Goal: Information Seeking & Learning: Learn about a topic

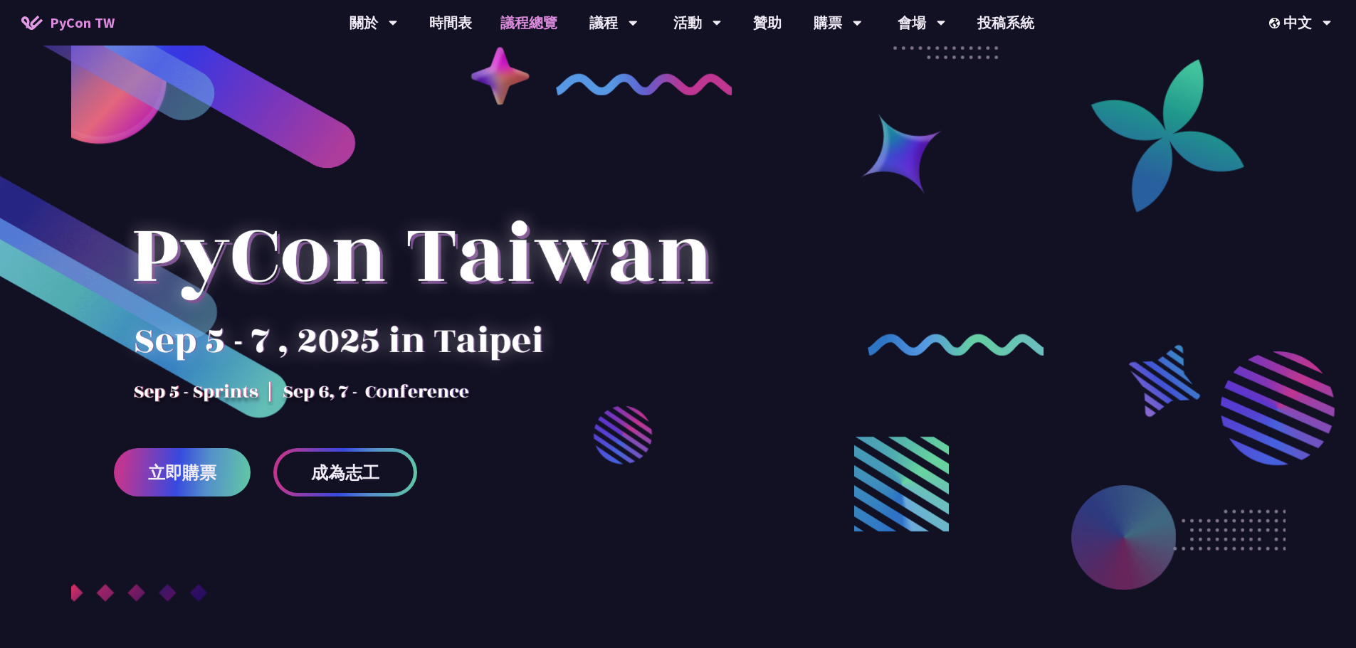
click at [524, 14] on link "議程總覽" at bounding box center [528, 23] width 85 height 46
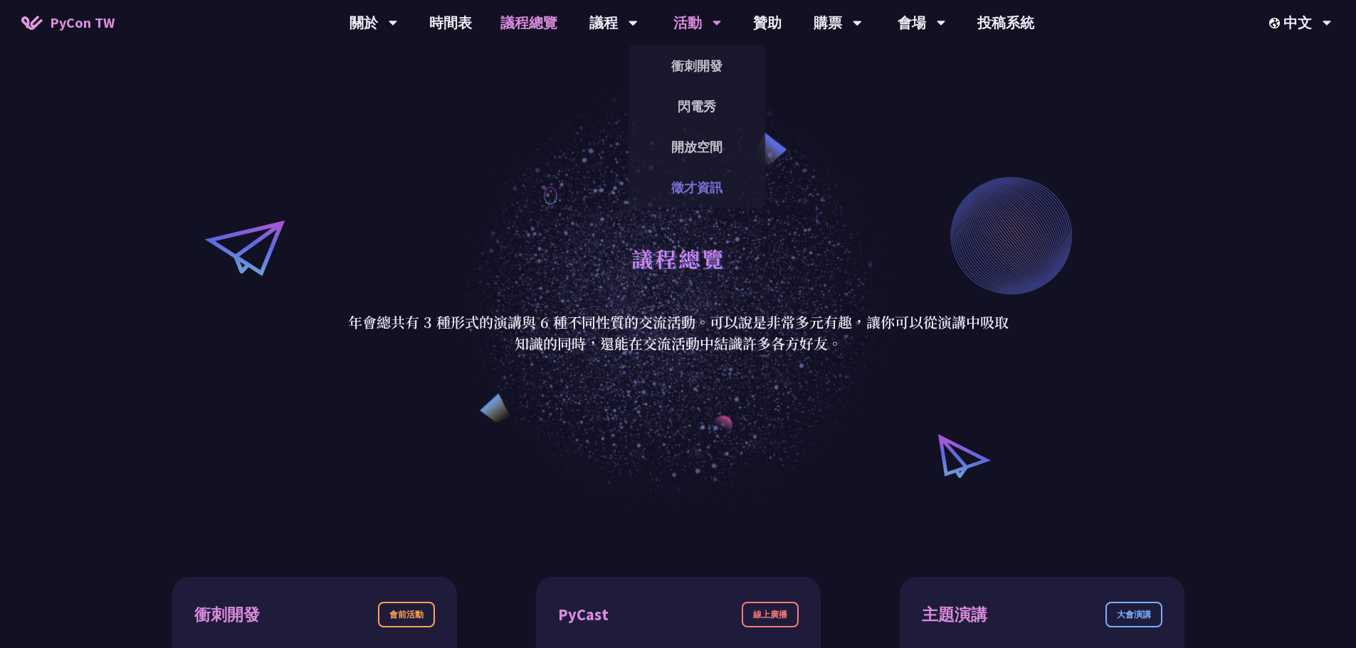
click at [708, 188] on link "徵才資訊" at bounding box center [696, 187] width 137 height 33
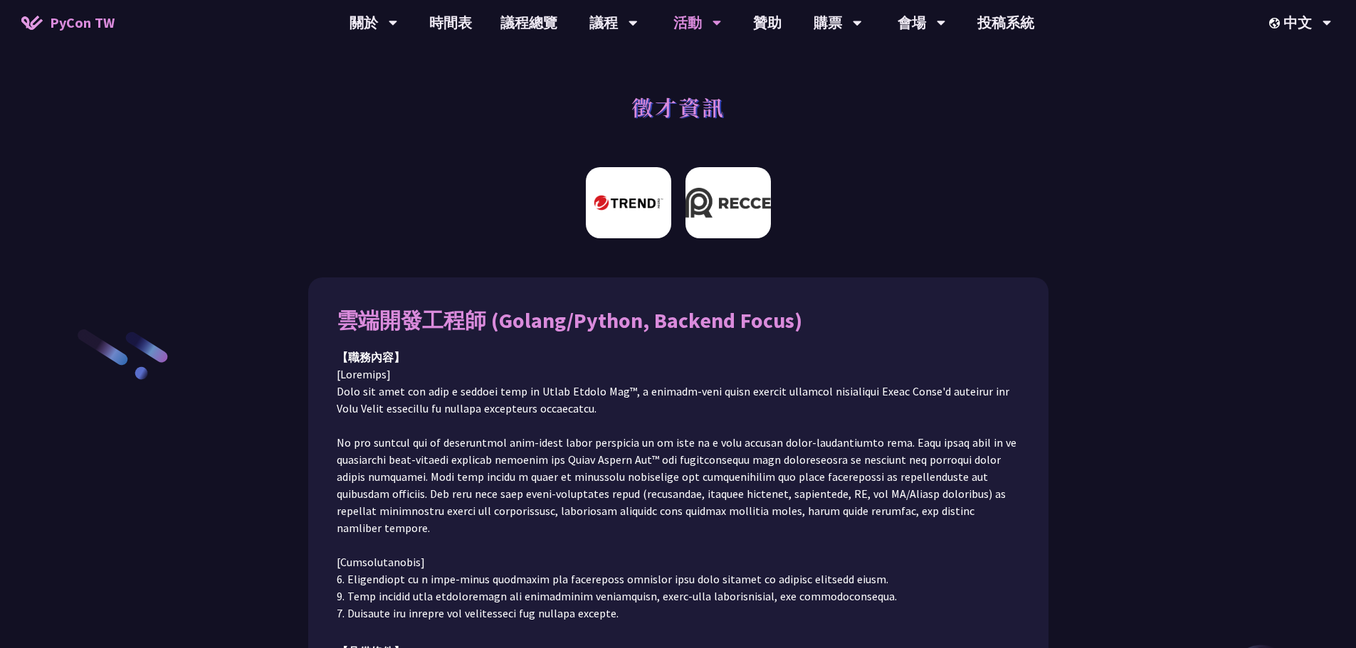
click at [749, 194] on img at bounding box center [727, 202] width 85 height 71
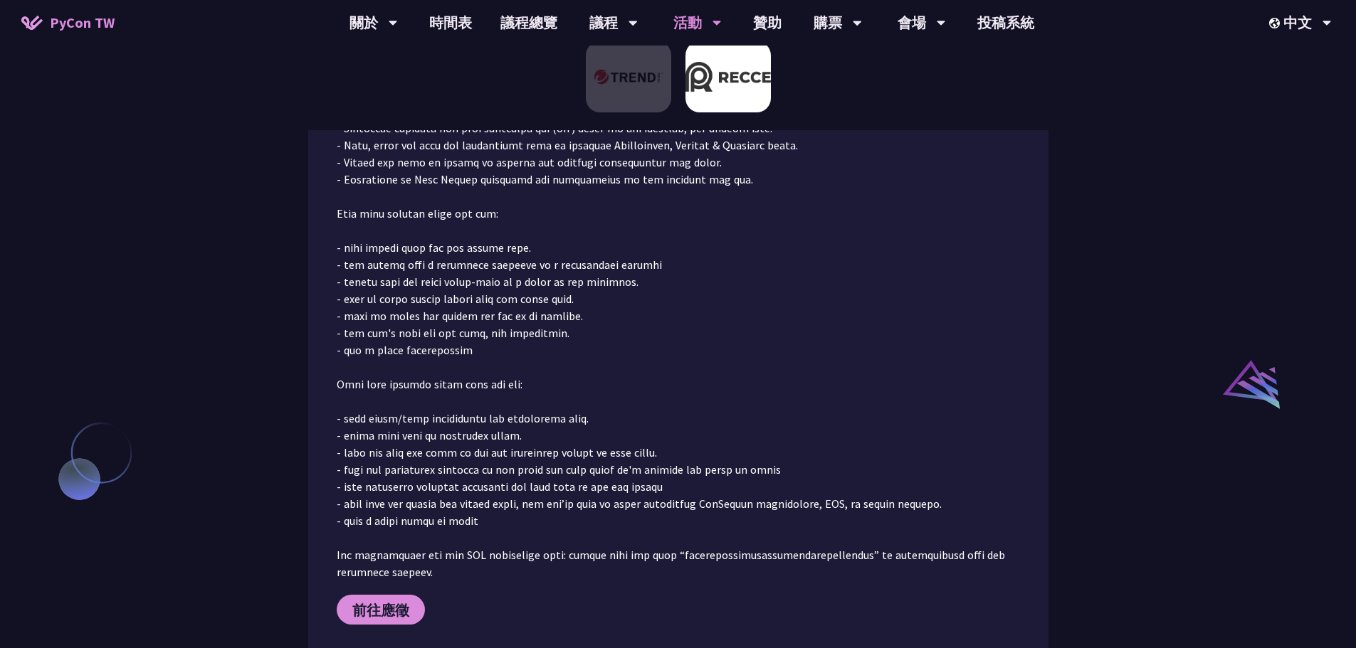
scroll to position [1281, 0]
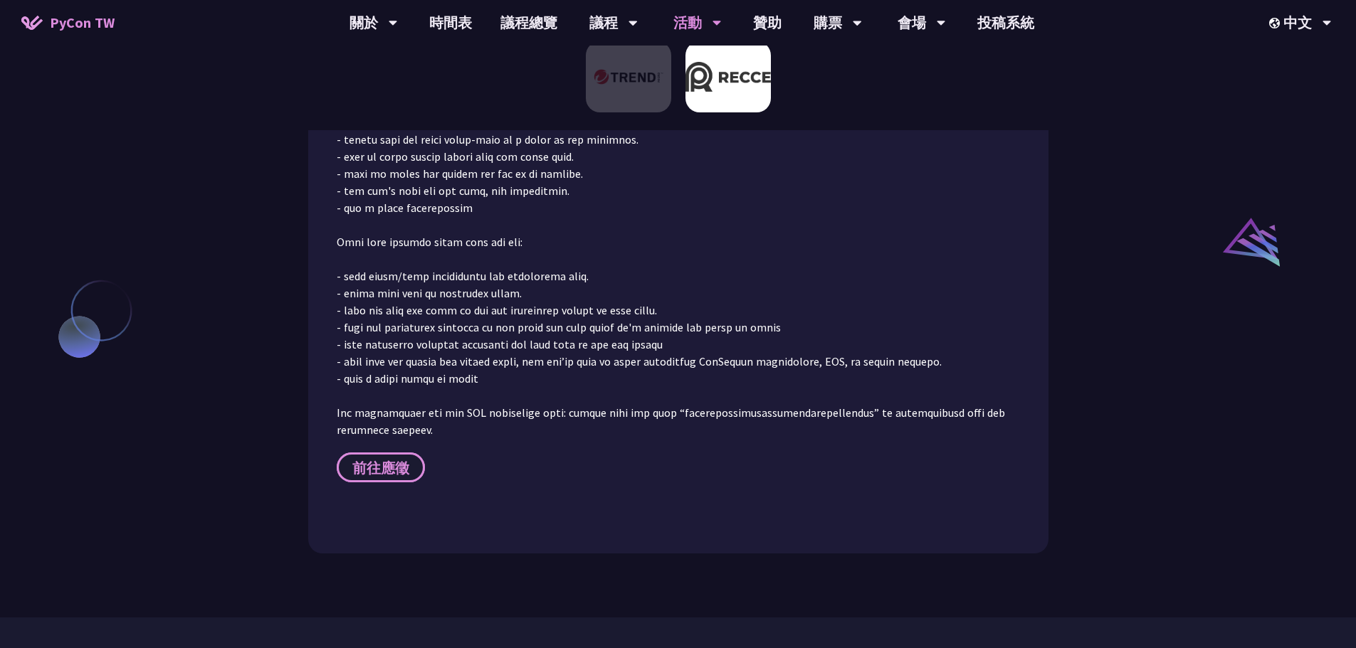
click at [400, 459] on span "前往應徵" at bounding box center [380, 468] width 57 height 18
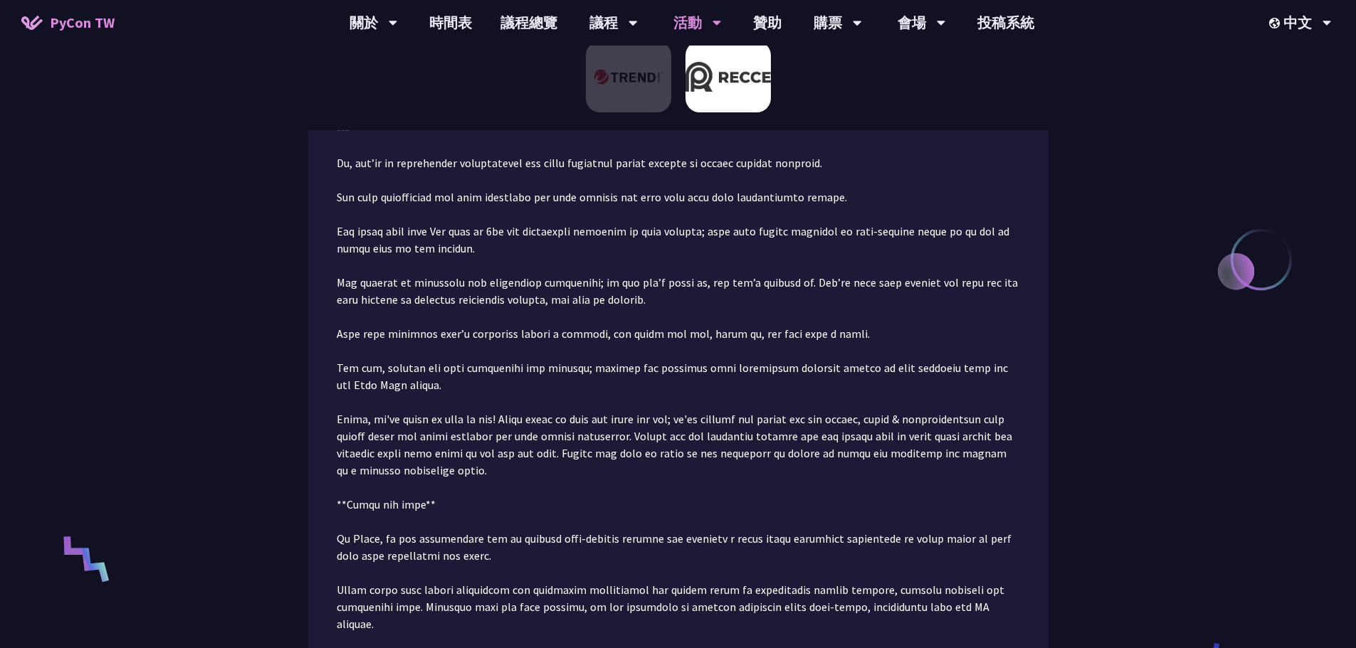
scroll to position [213, 0]
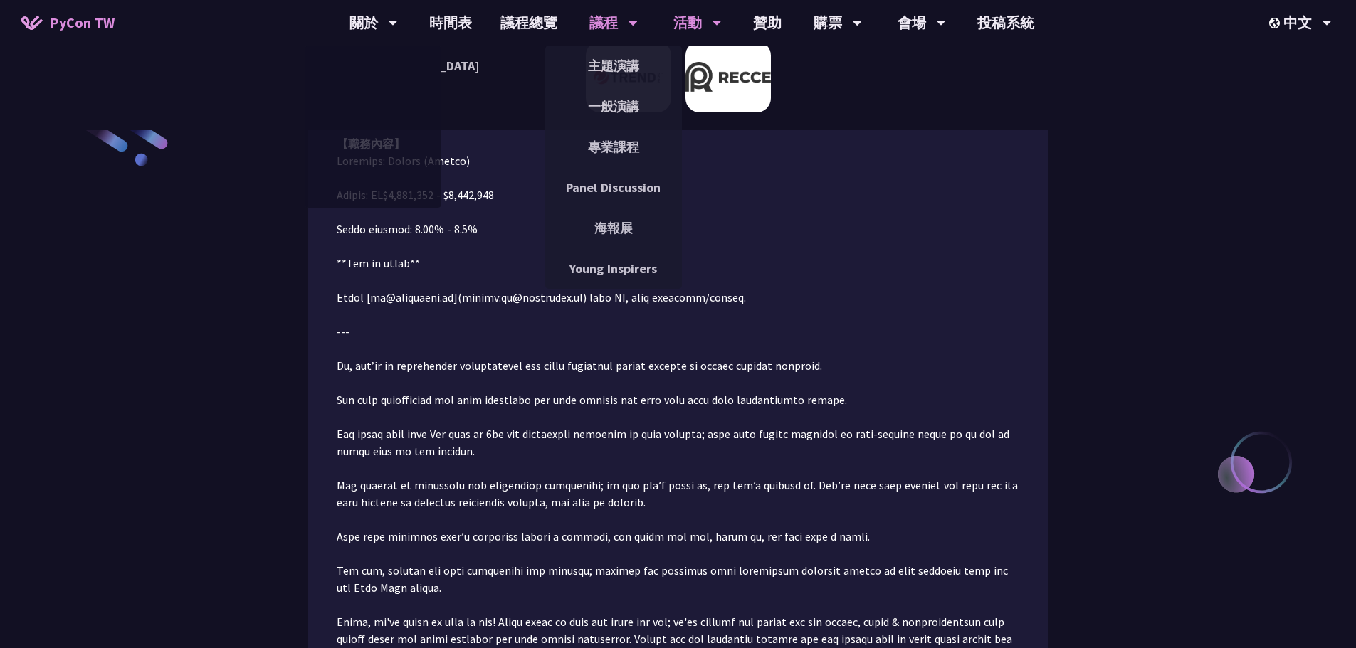
click at [616, 85] on div "主題演講" at bounding box center [613, 66] width 137 height 41
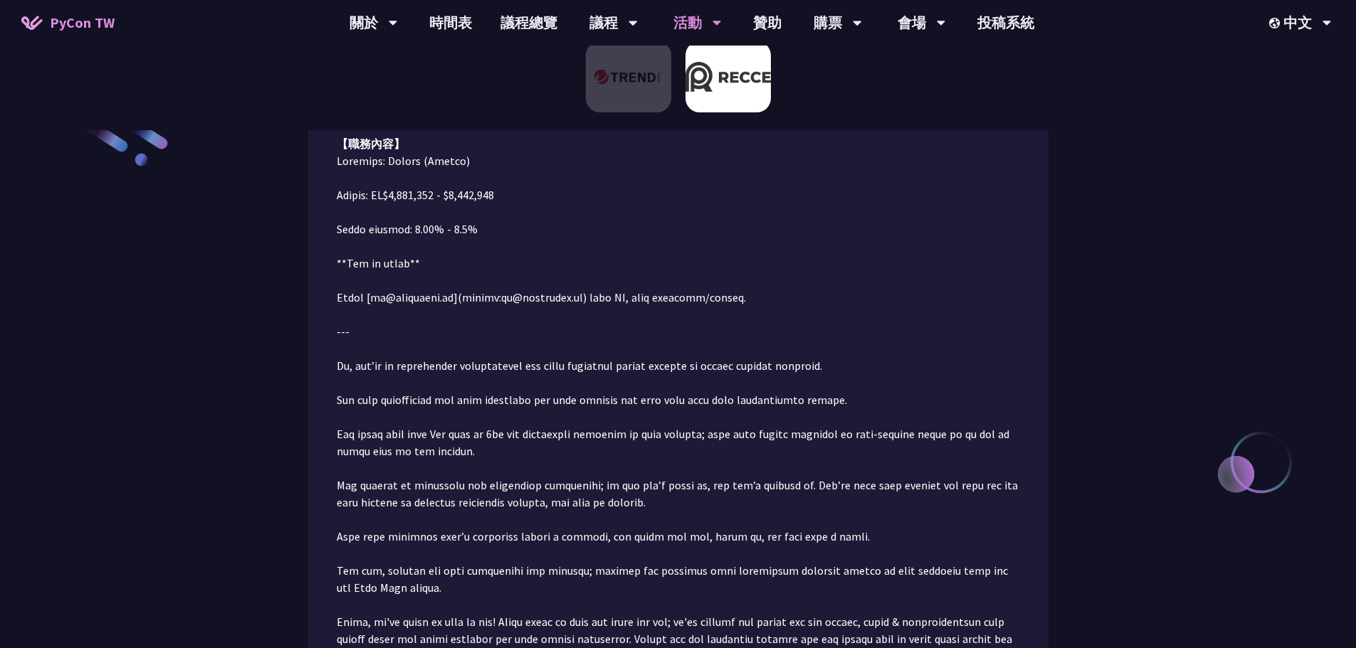
click at [790, 275] on p at bounding box center [678, 545] width 683 height 786
click at [634, 95] on img at bounding box center [628, 76] width 85 height 71
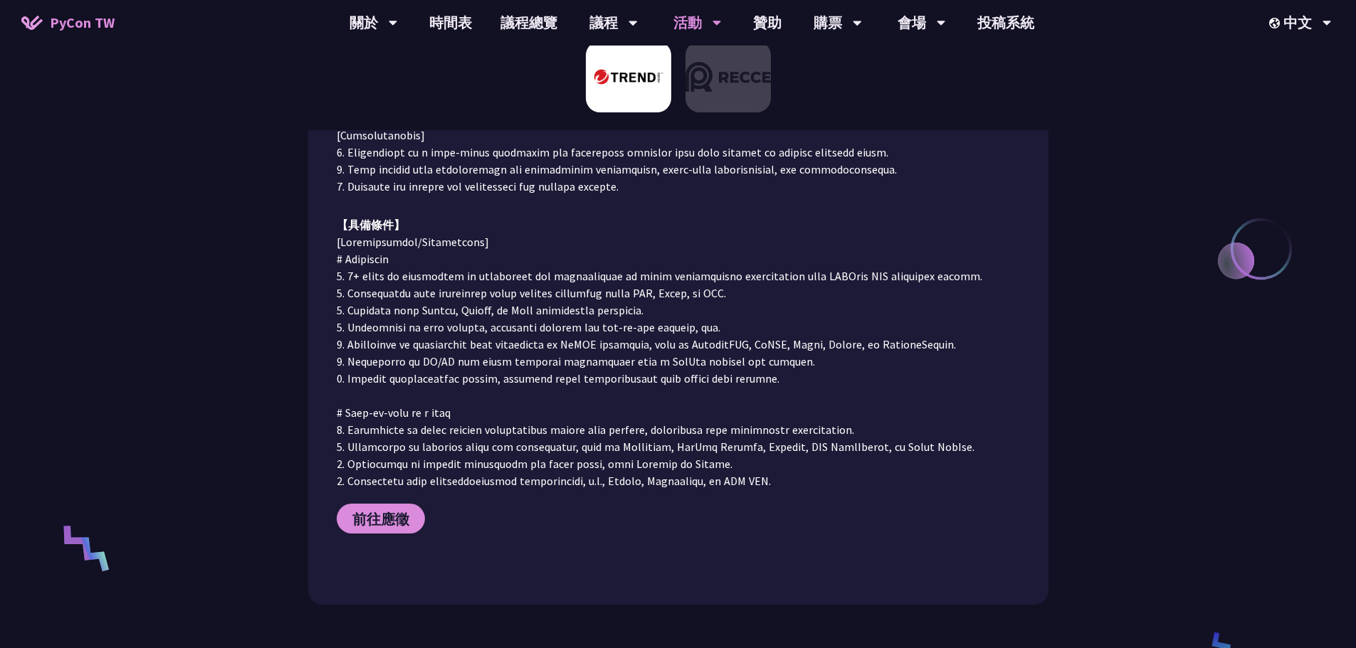
scroll to position [356, 0]
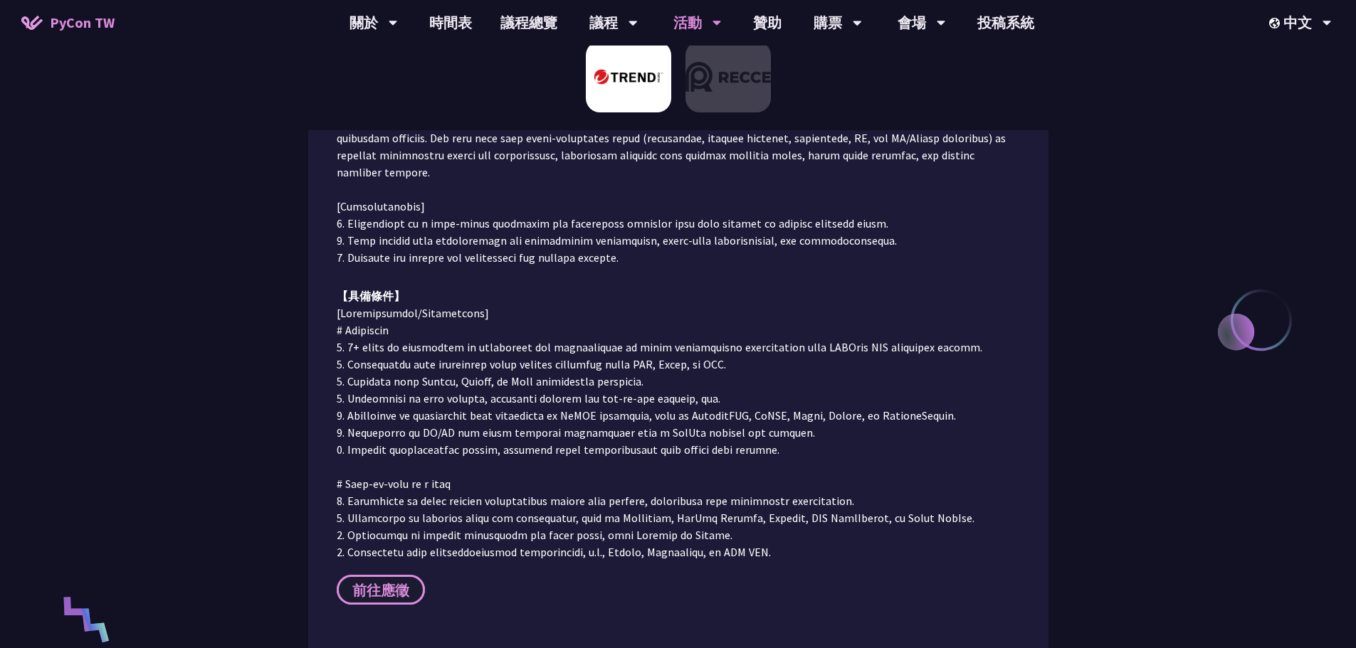
click at [379, 581] on span "前往應徵" at bounding box center [380, 590] width 57 height 18
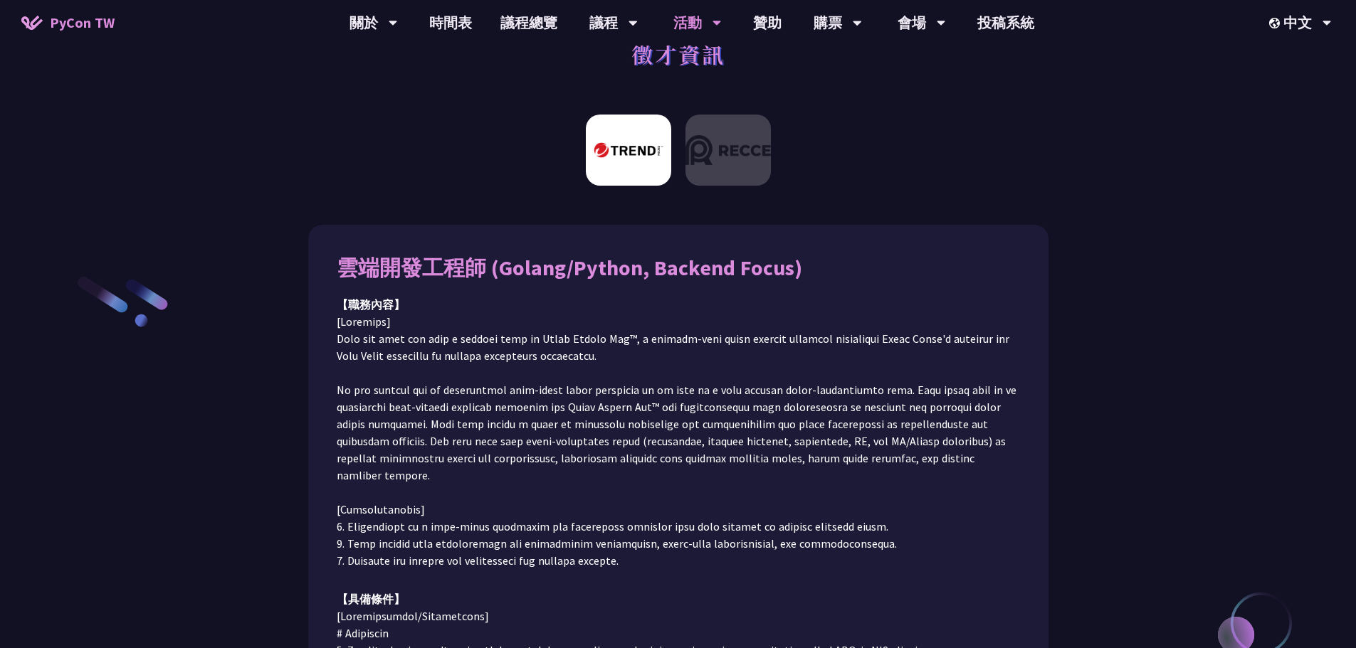
scroll to position [0, 0]
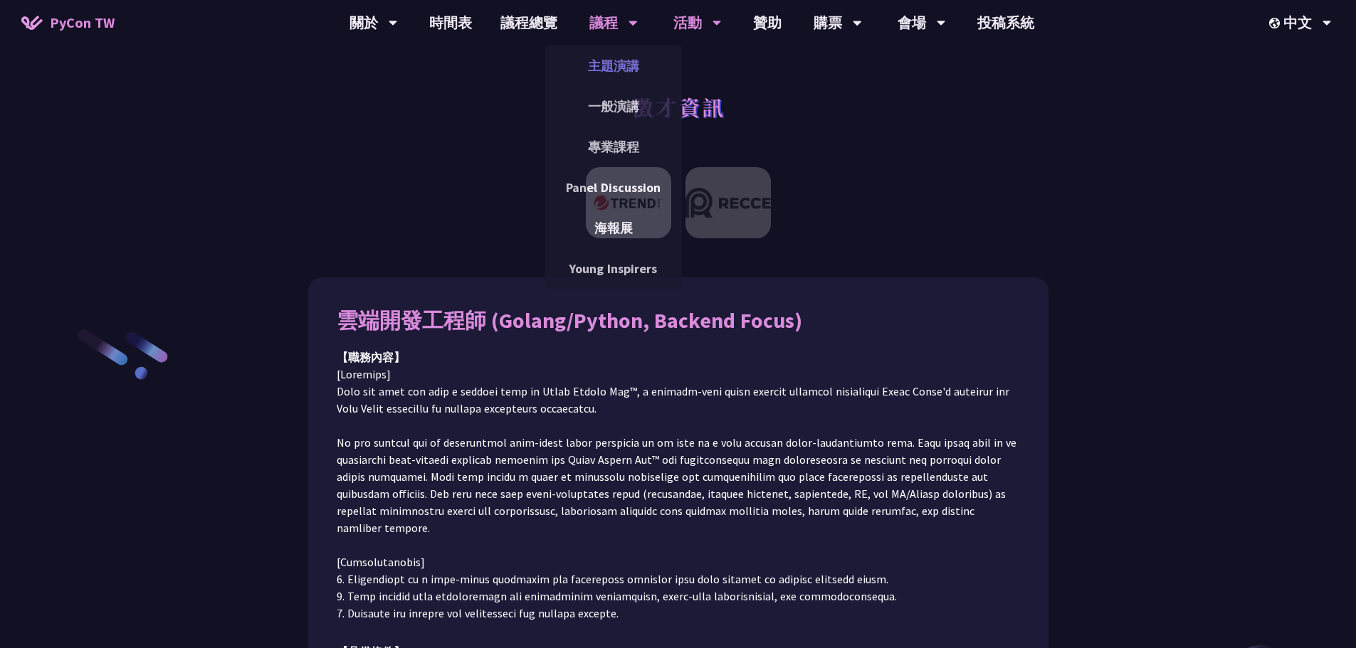
click at [635, 71] on link "主題演講" at bounding box center [613, 65] width 137 height 33
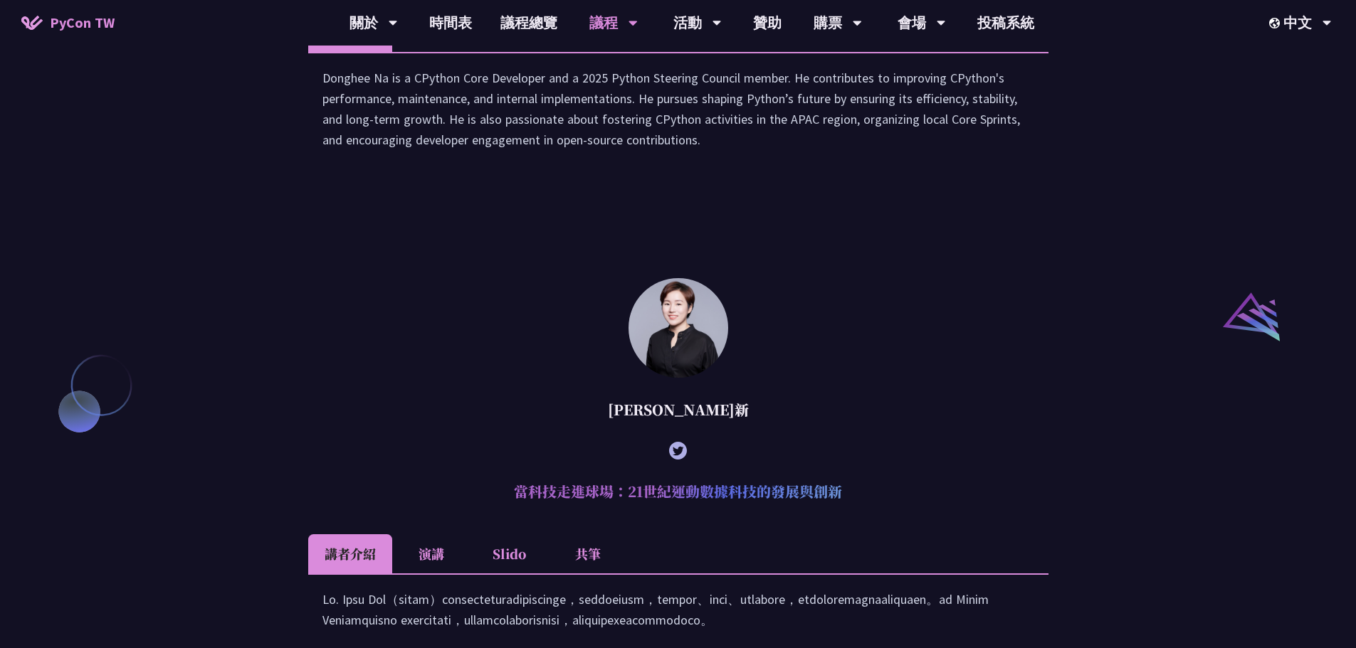
scroll to position [1210, 0]
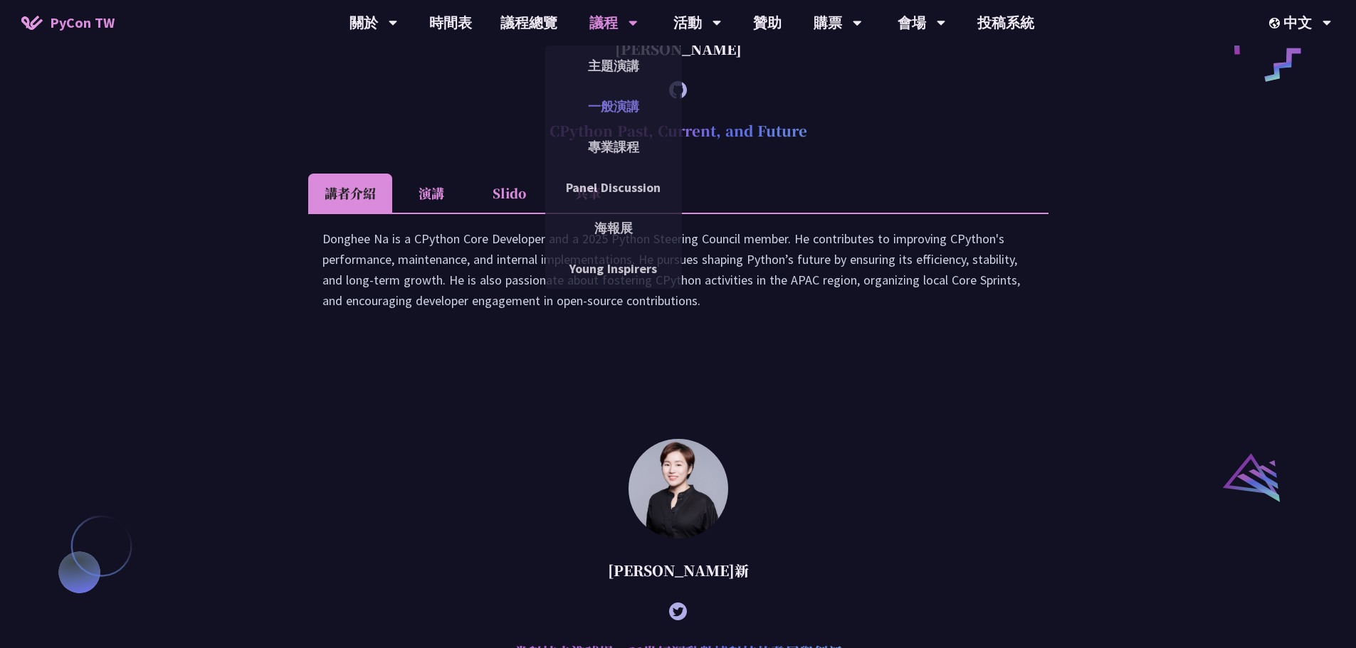
click at [616, 107] on link "一般演講" at bounding box center [613, 106] width 137 height 33
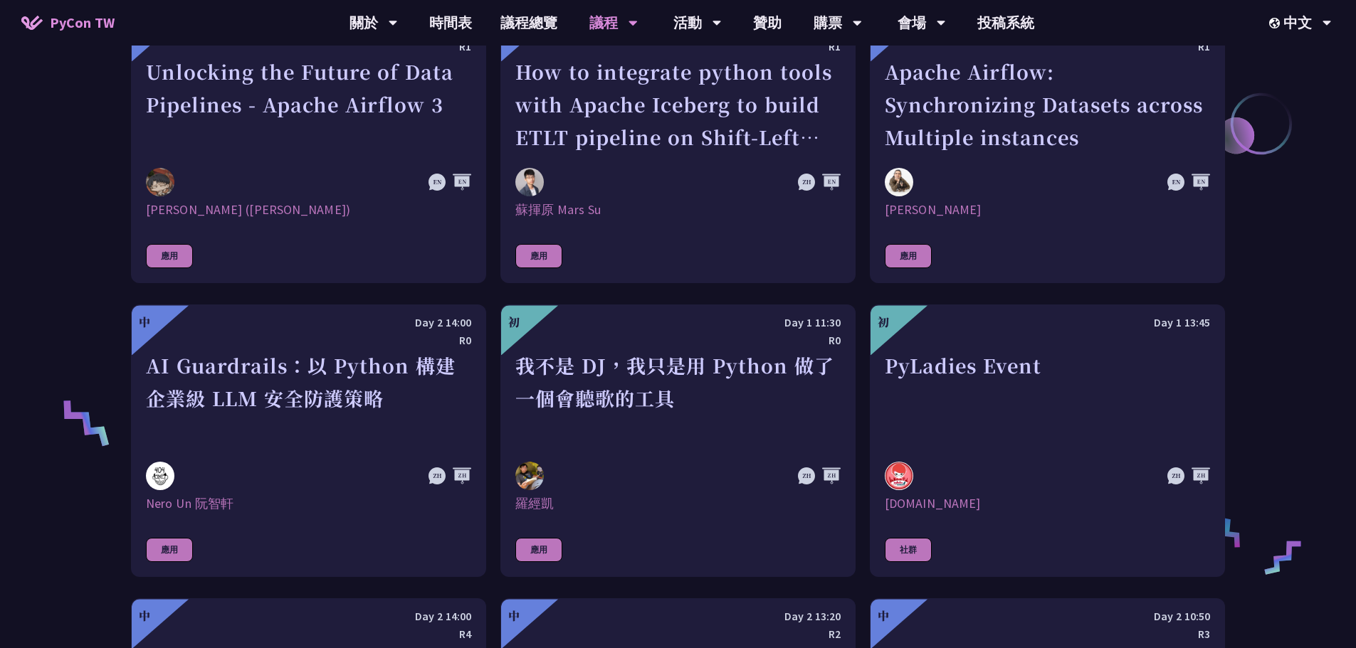
scroll to position [925, 0]
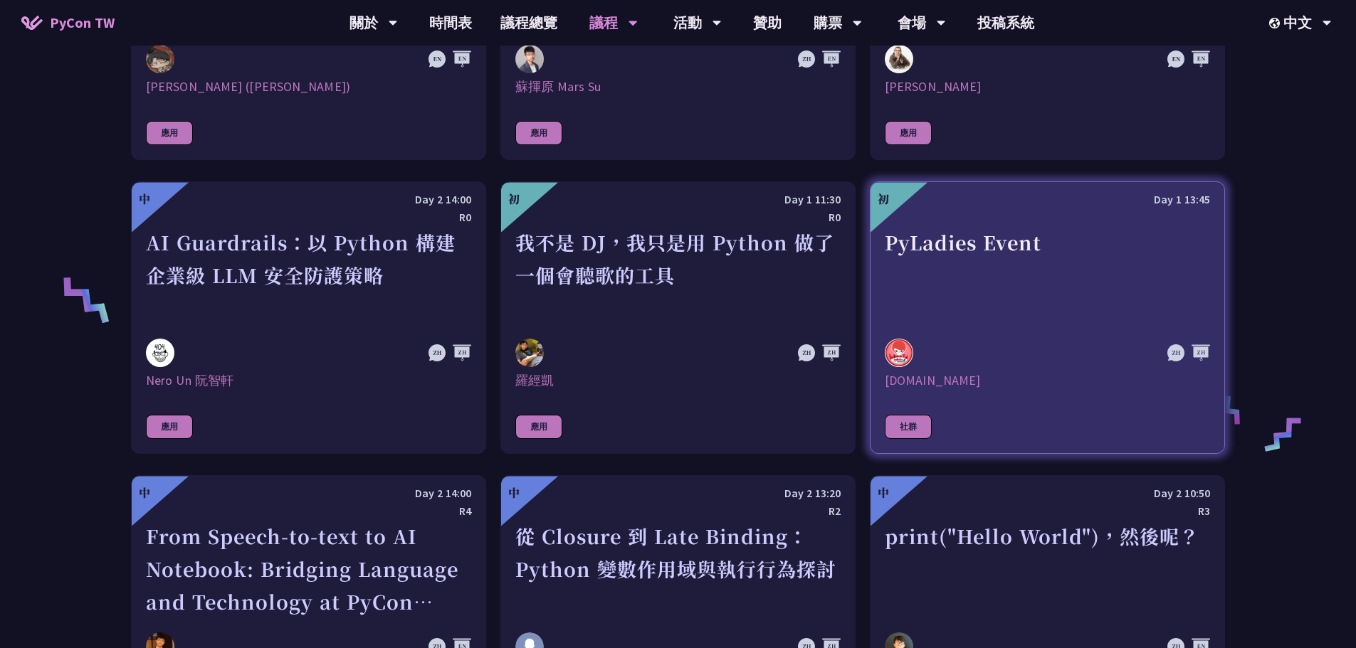
click at [965, 278] on div "PyLadies Event" at bounding box center [1047, 275] width 325 height 98
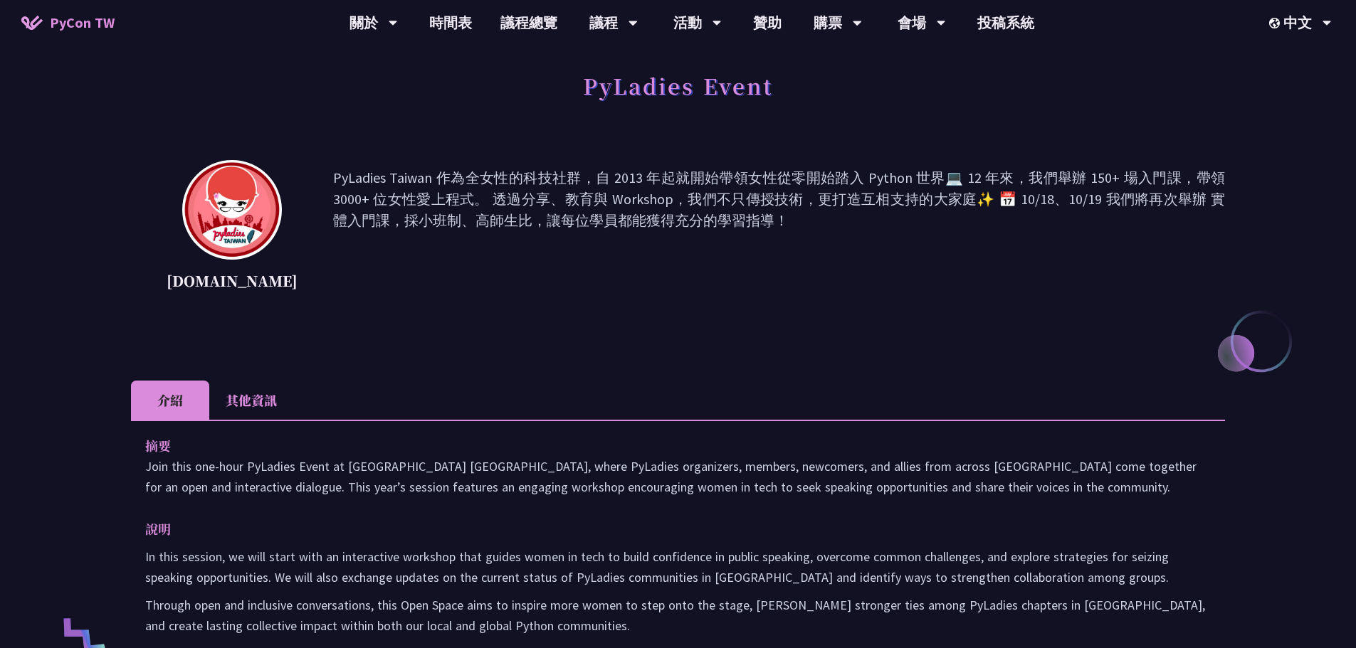
scroll to position [285, 0]
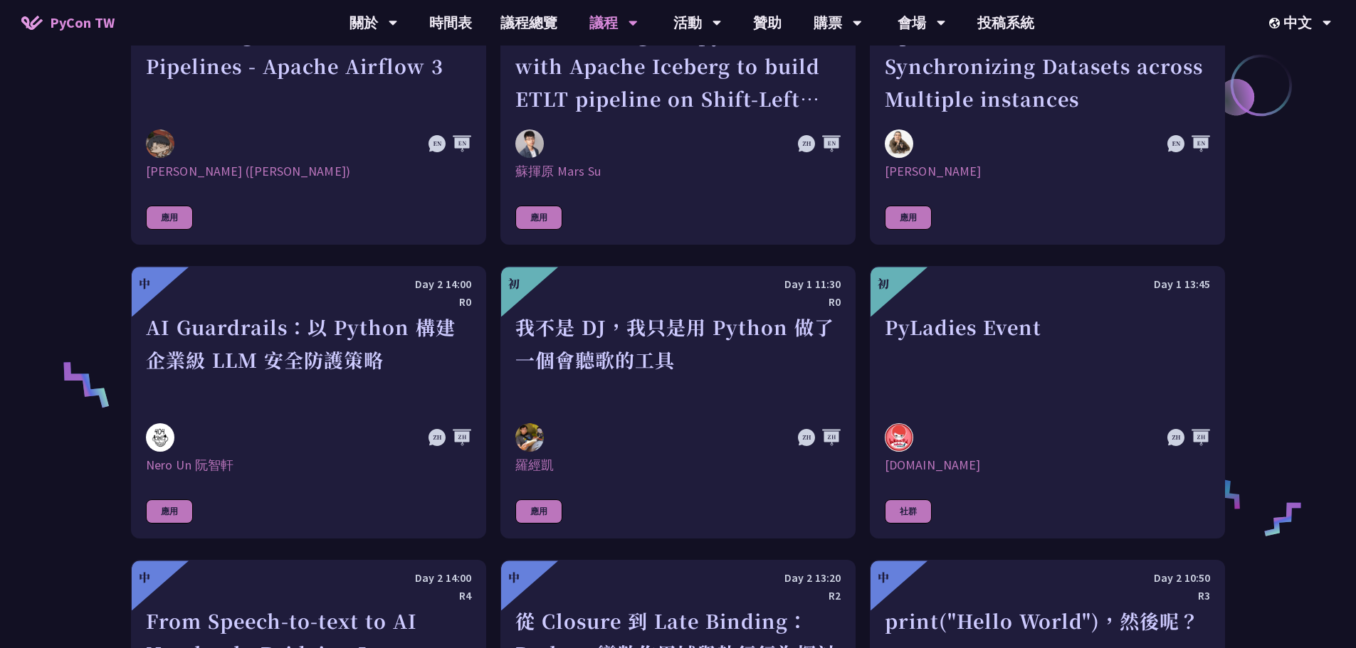
scroll to position [783, 0]
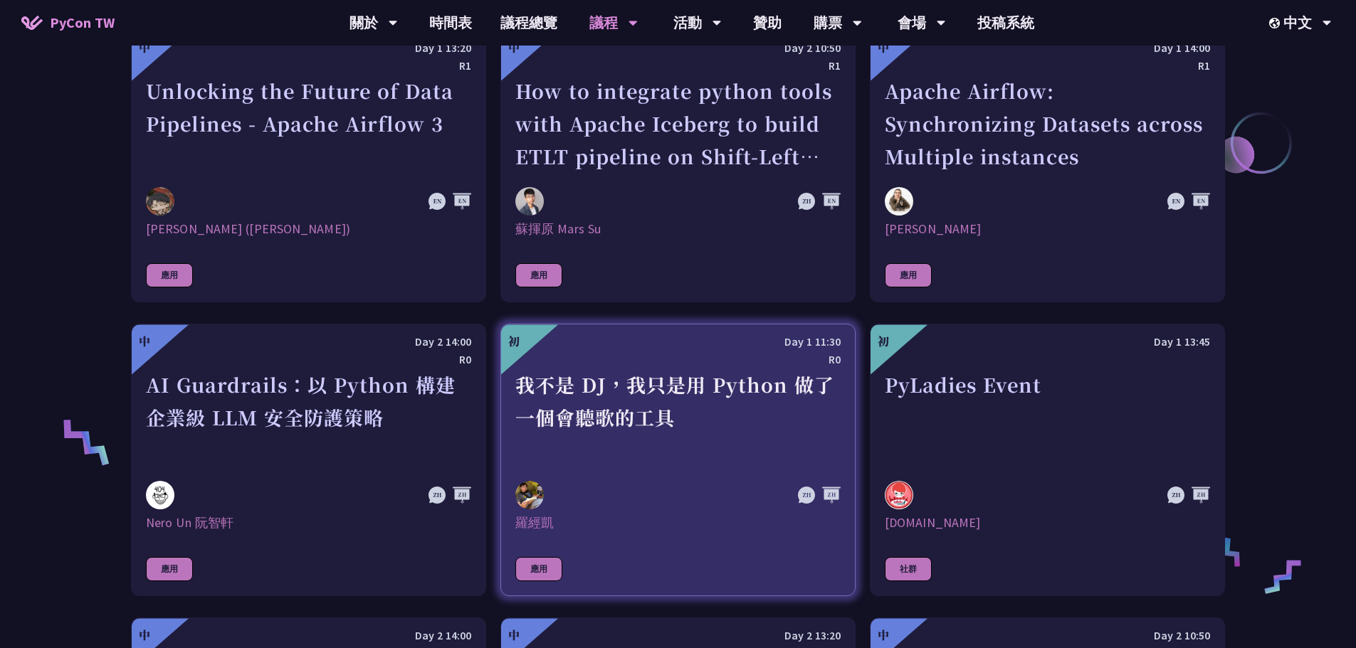
click at [660, 394] on div "我不是 DJ，我只是用 Python 做了一個會聽歌的工具" at bounding box center [677, 418] width 325 height 98
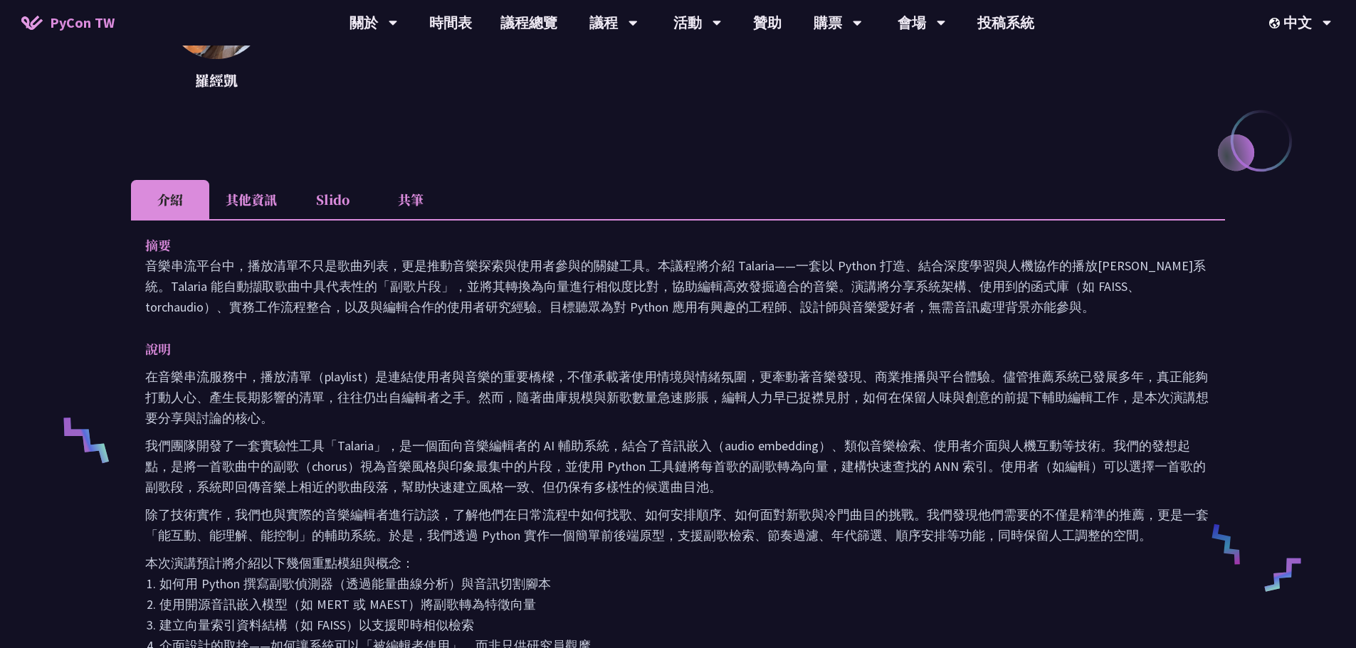
scroll to position [285, 0]
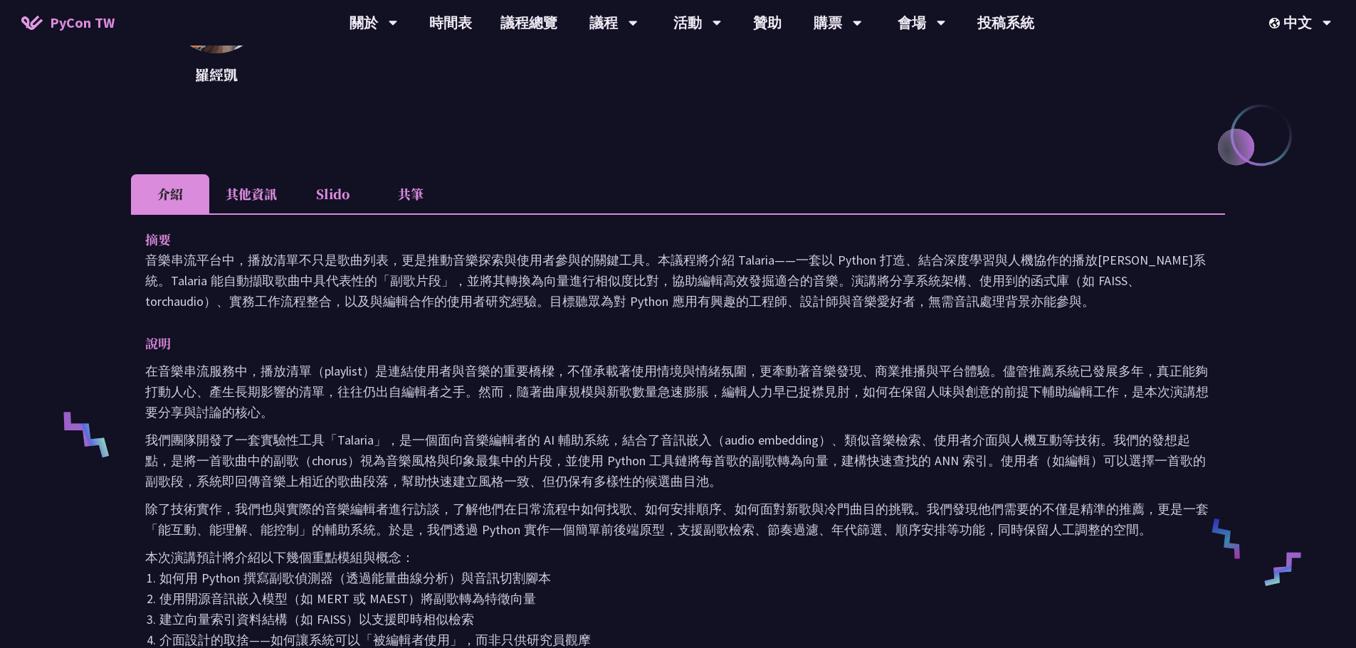
drag, startPoint x: 1159, startPoint y: 170, endPoint x: 841, endPoint y: 292, distance: 340.6
click at [841, 292] on p "音樂串流平台中，播放清單不只是歌曲列表，更是推動音樂探索與使用者參與的關鍵工具。本議程將介紹 Talaria——一套以 Python 打造、結合深度學習與人機…" at bounding box center [677, 281] width 1065 height 62
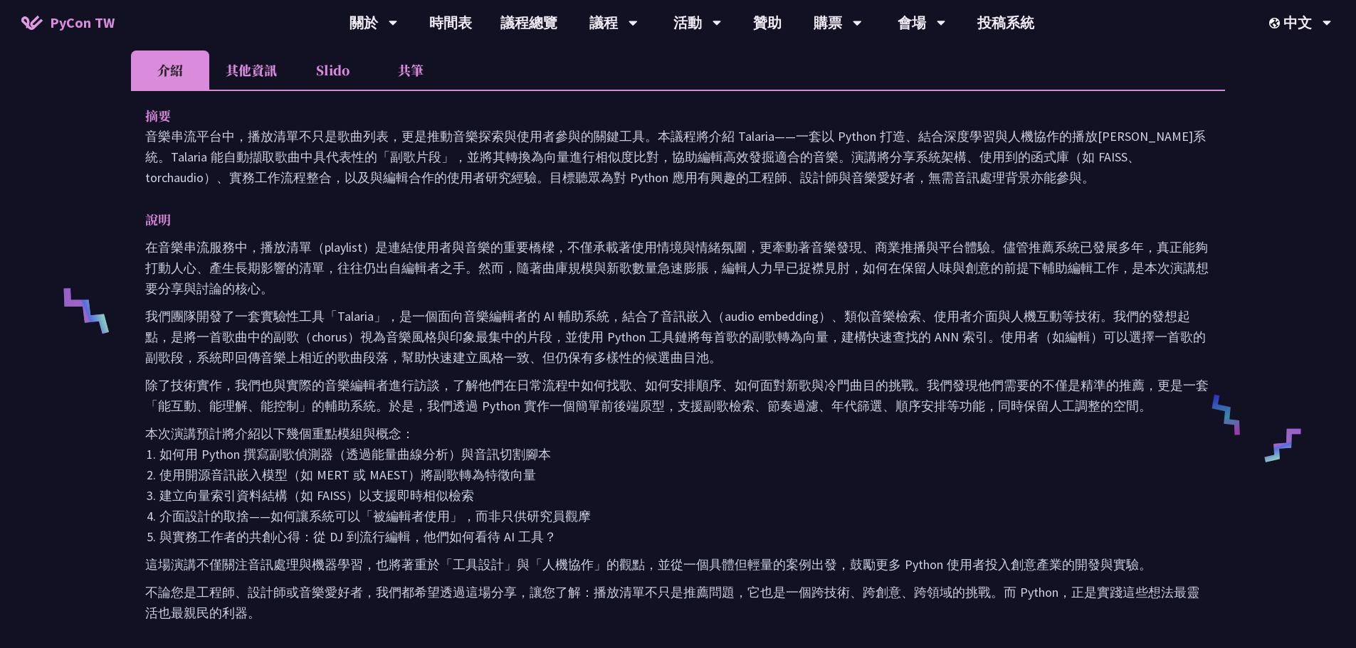
scroll to position [427, 0]
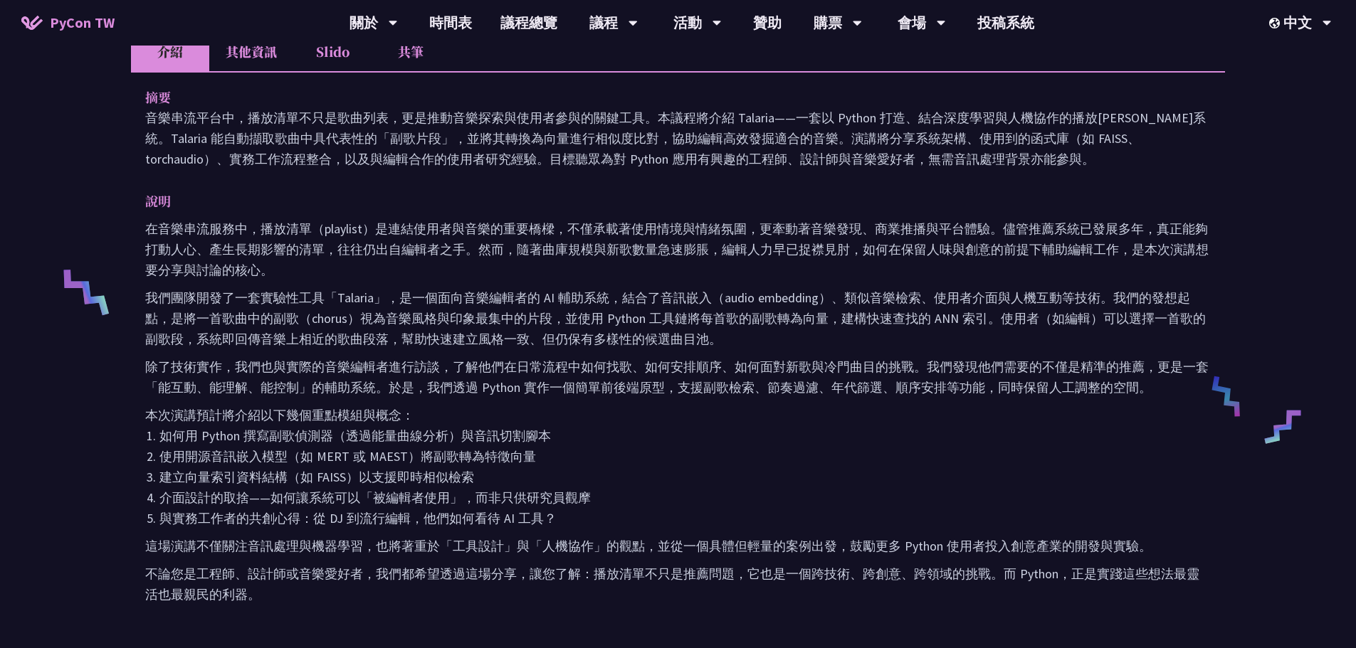
click at [395, 460] on li "使用開源音訊嵌入模型（如 MERT 或 MAEST）將副歌轉為特徵向量" at bounding box center [684, 456] width 1051 height 21
copy li "MAEST"
click at [332, 453] on li "使用開源音訊嵌入模型（如 MERT 或 MAEST）將副歌轉為特徵向量" at bounding box center [684, 456] width 1051 height 21
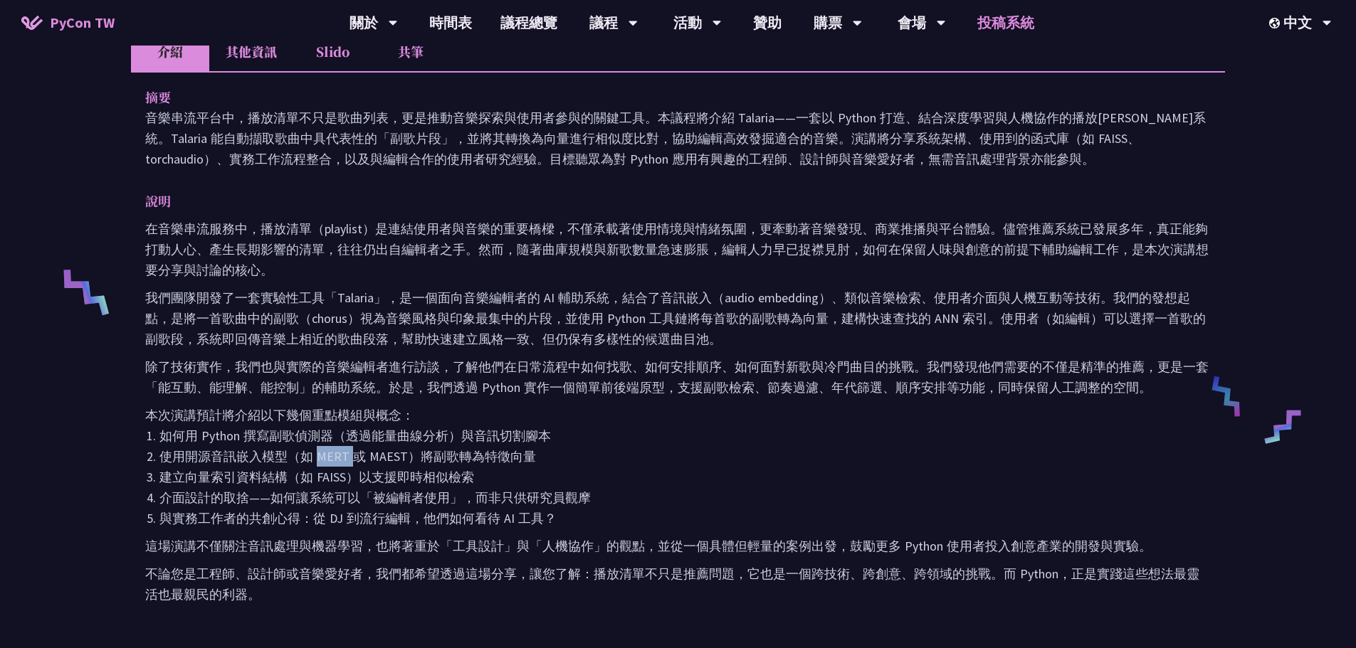
copy li "MERT"
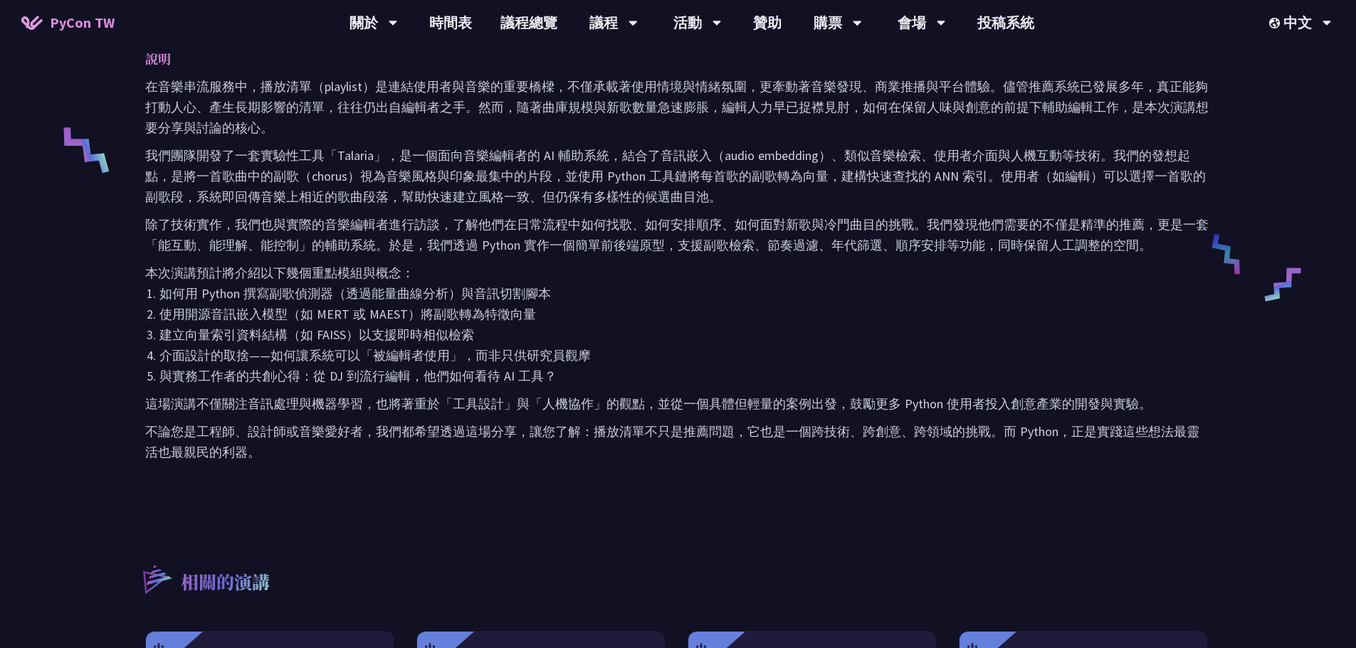
click at [737, 229] on p "除了技術實作，我們也與實際的音樂編輯者進行訪談，了解他們在日常流程中如何找歌、如何安排順序、如何面對新歌與冷門曲目的挑戰。我們發現他們需要的不僅是精準的推薦，…" at bounding box center [677, 234] width 1065 height 41
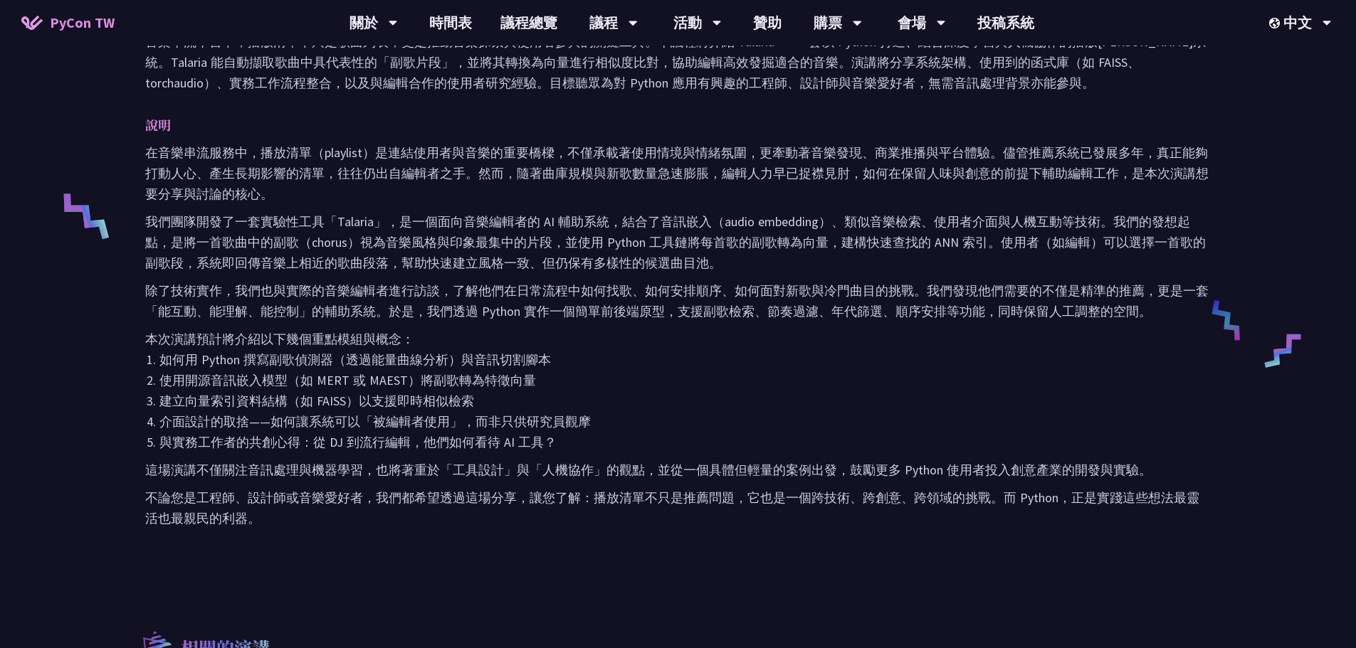
scroll to position [498, 0]
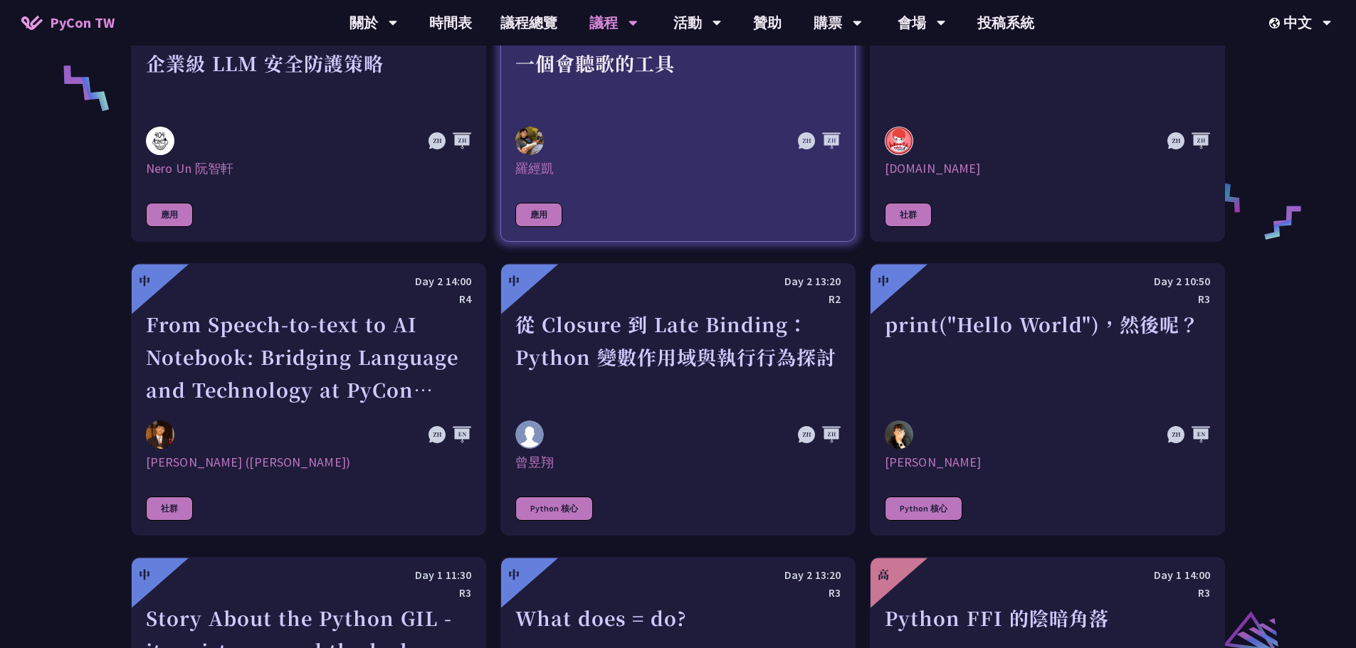
scroll to position [1139, 0]
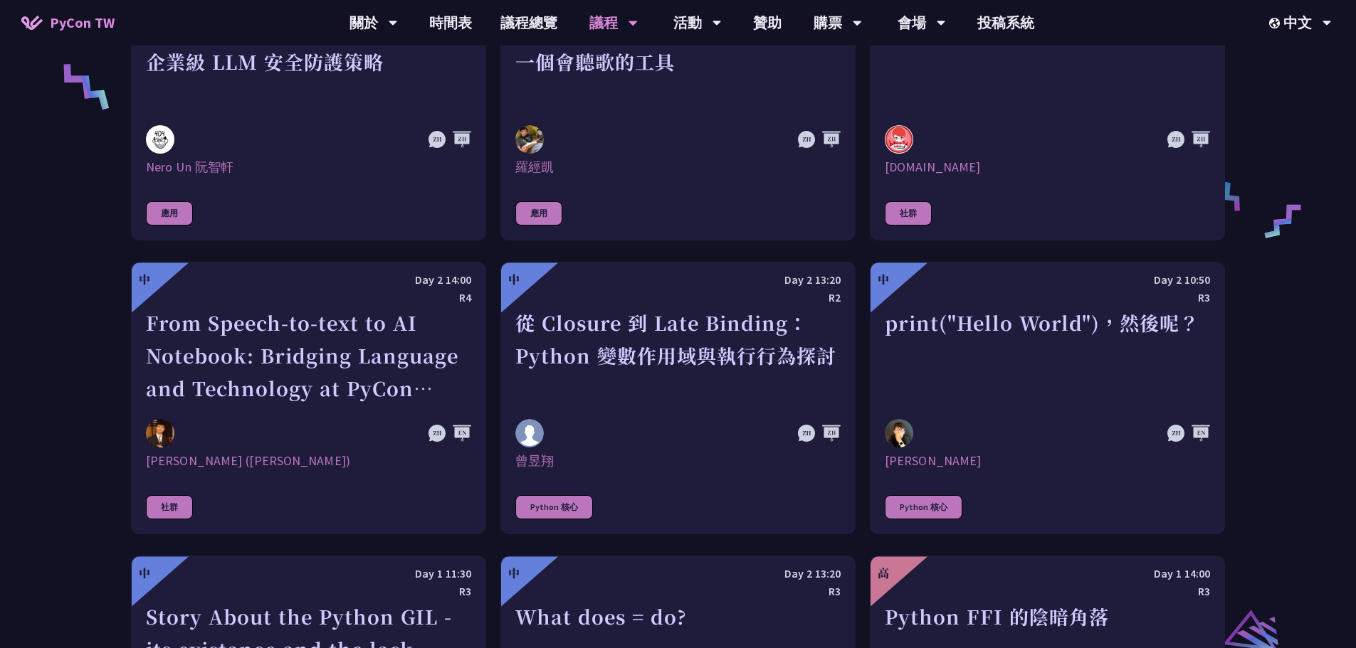
click at [1101, 411] on link "中 Day 2 10:50 R3 print("Hello World")，然後呢？ [DEMOGRAPHIC_DATA] Python 核心" at bounding box center [1047, 398] width 355 height 273
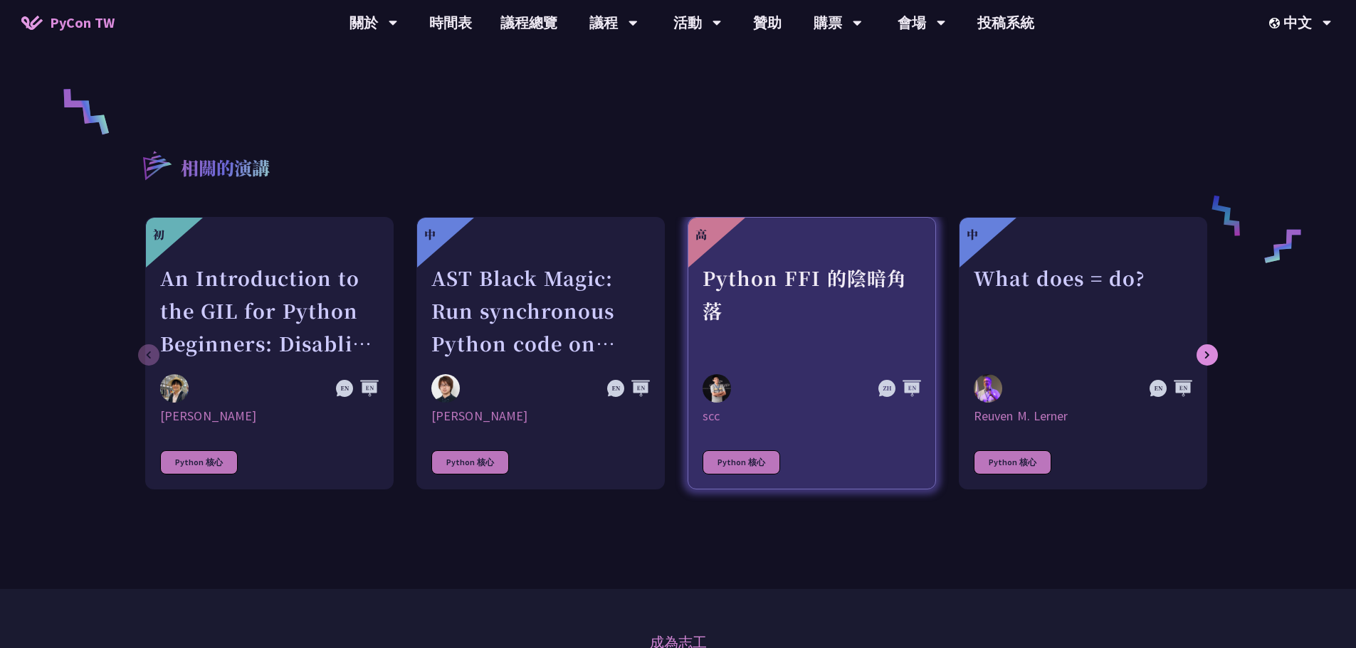
scroll to position [640, 0]
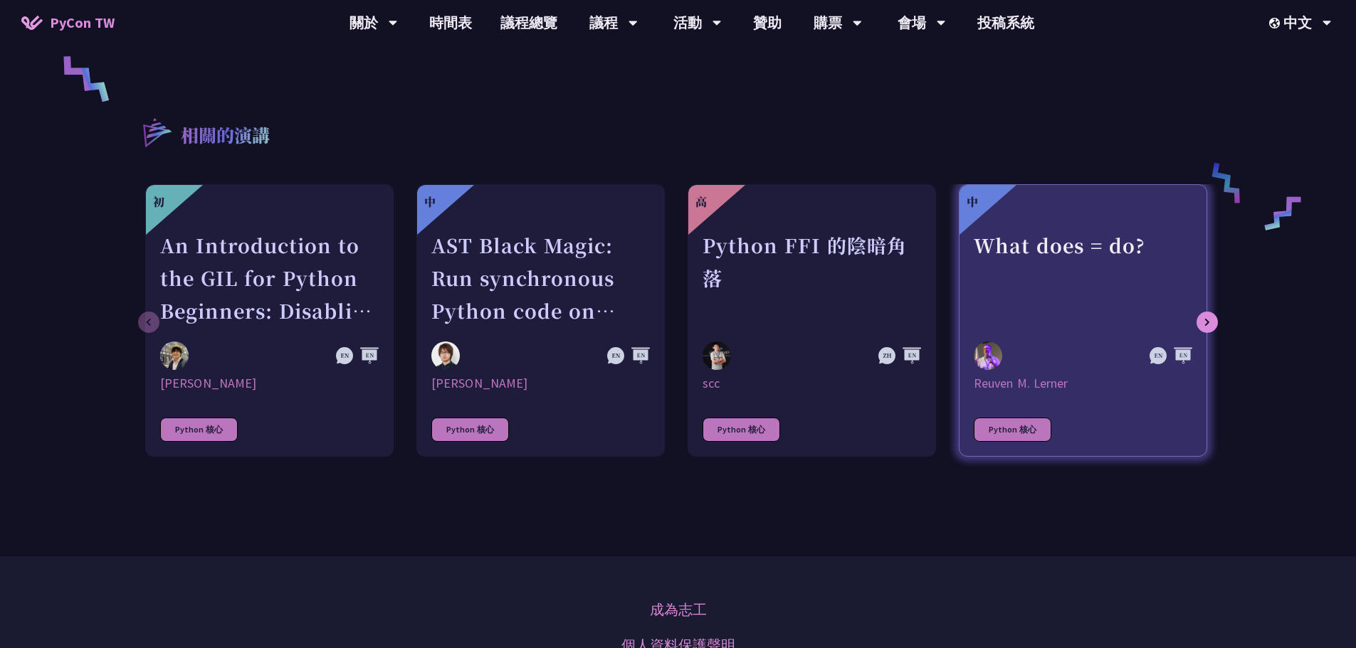
click at [1042, 287] on div "What does = do?" at bounding box center [1082, 278] width 218 height 98
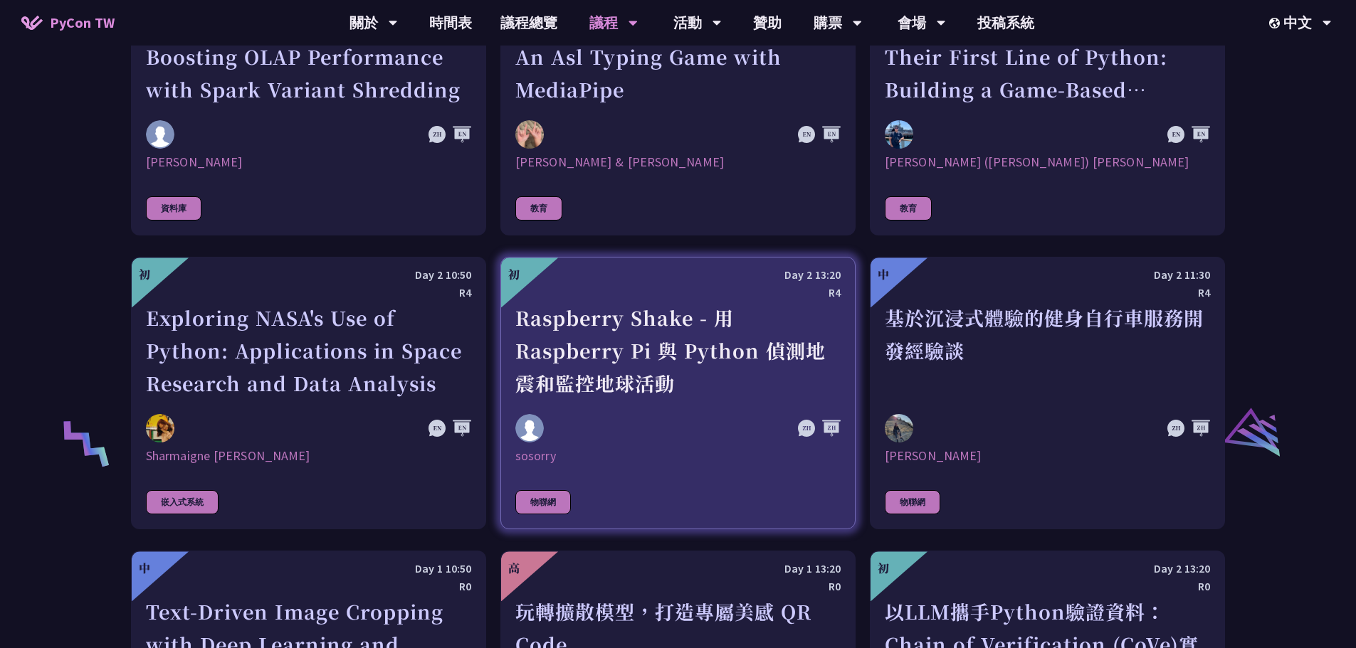
scroll to position [2918, 0]
